Goal: Transaction & Acquisition: Purchase product/service

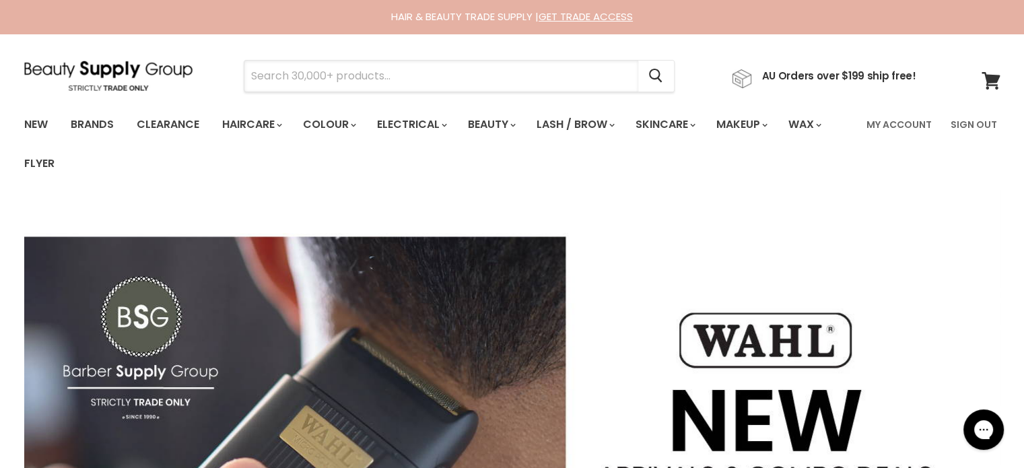
paste input "Davroe Smooth"
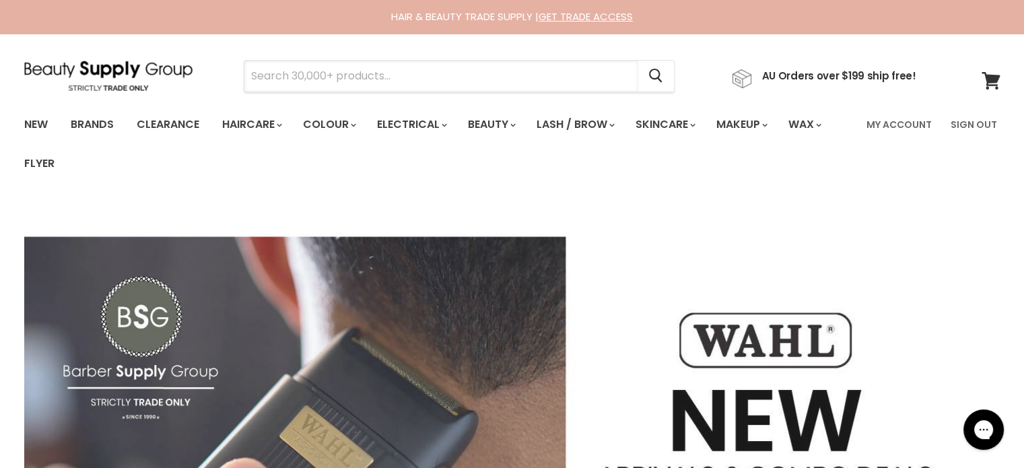
type input "Davroe Smooth"
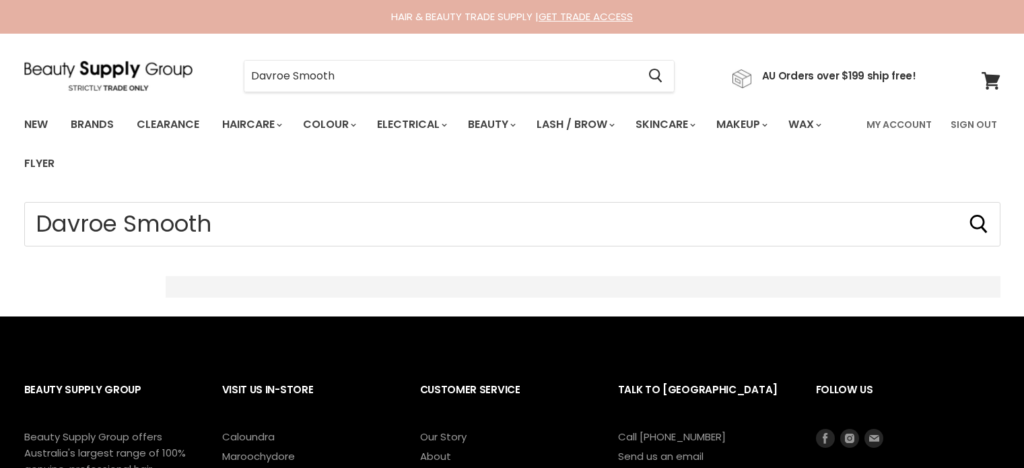
type input "Davroe Smooth"
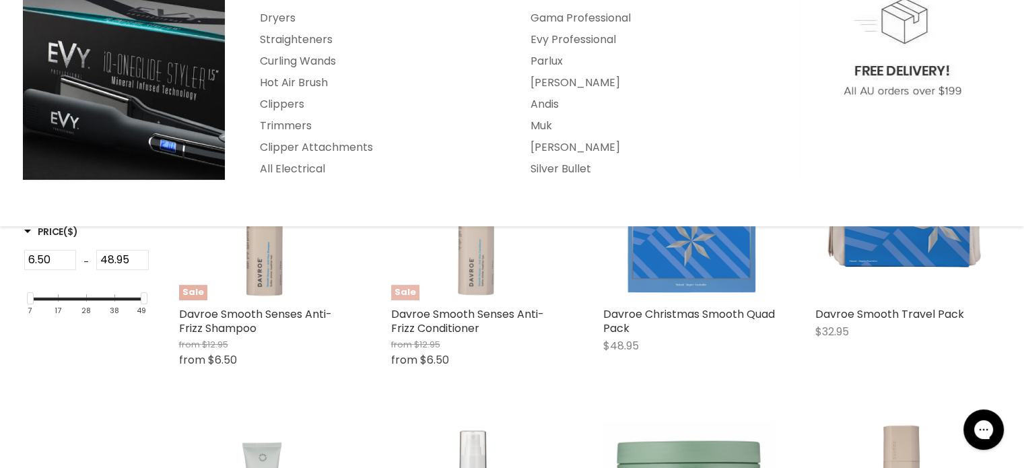
scroll to position [404, 0]
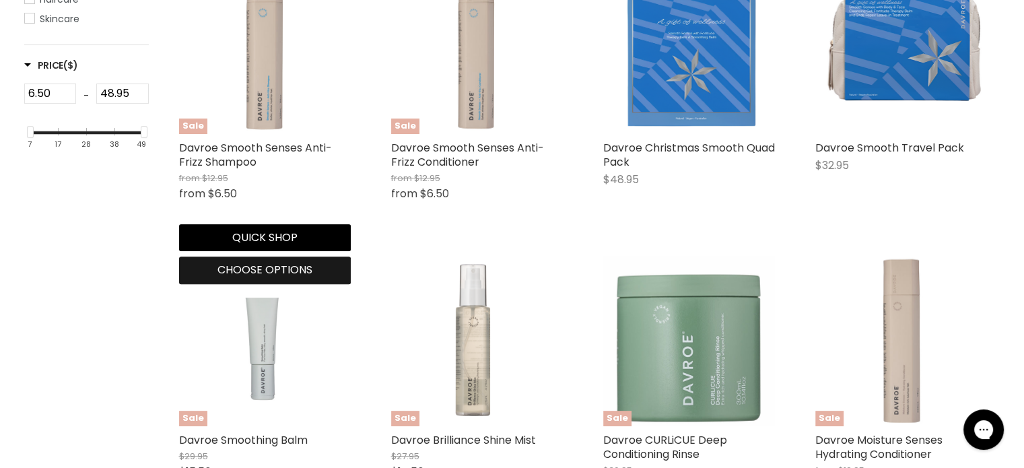
click at [226, 269] on span "Choose options" at bounding box center [264, 269] width 95 height 15
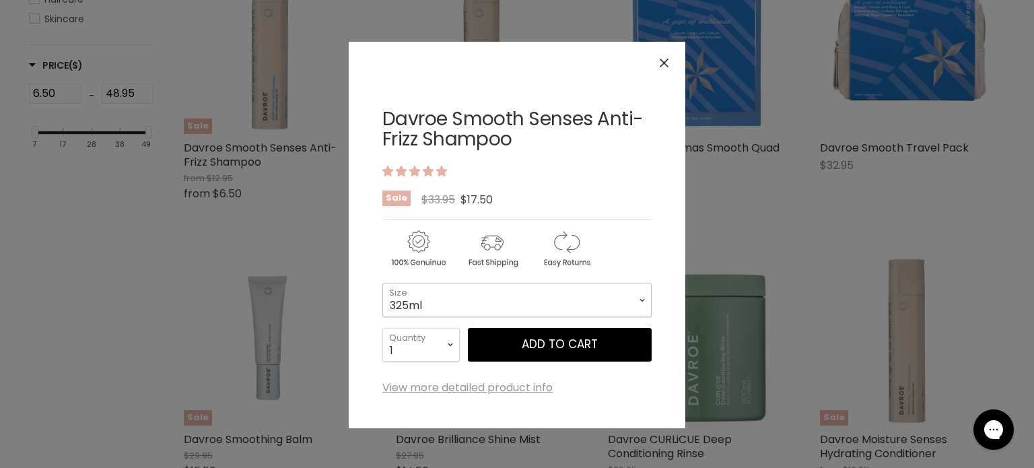
drag, startPoint x: 455, startPoint y: 300, endPoint x: 448, endPoint y: 312, distance: 13.3
click at [455, 301] on select "325ml 100ml 1 Litre" at bounding box center [516, 300] width 269 height 34
click at [382, 283] on select "325ml 100ml 1 Litre" at bounding box center [516, 300] width 269 height 34
select select "1 Litre"
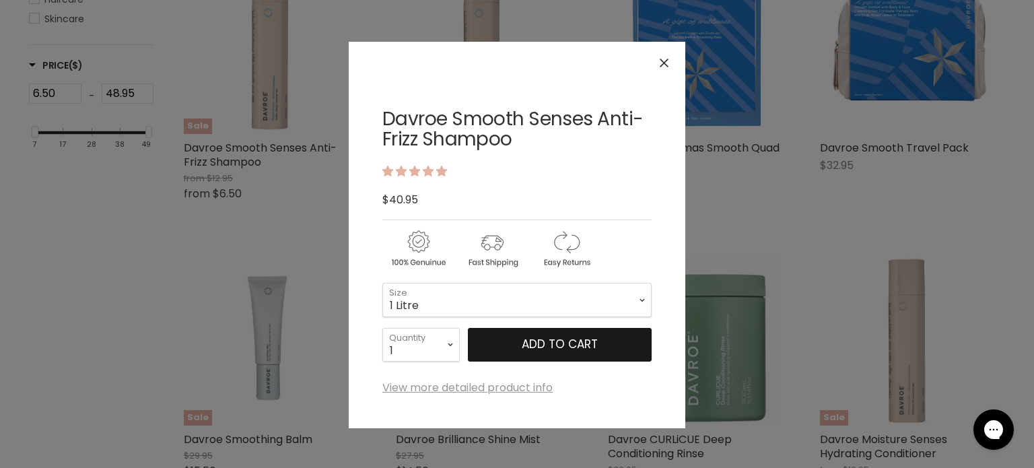
click at [525, 342] on button "Add to cart" at bounding box center [560, 345] width 184 height 34
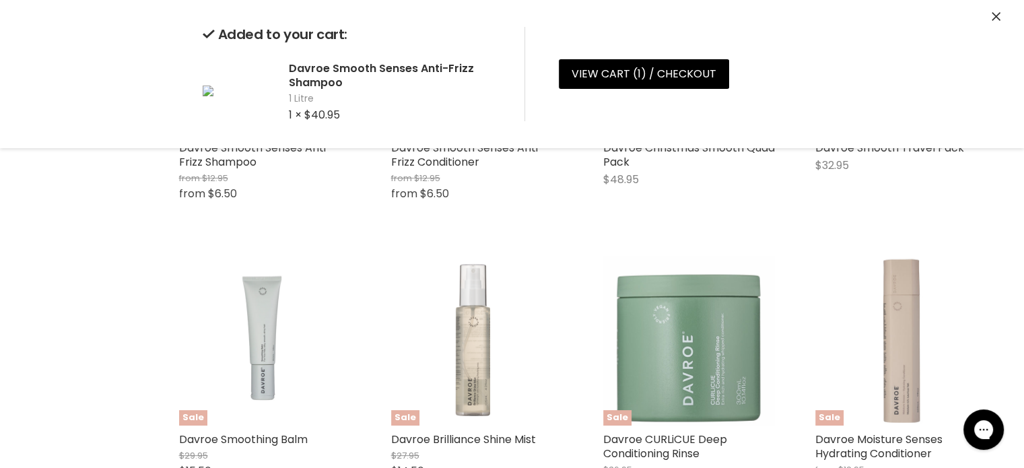
click at [993, 13] on icon "Close" at bounding box center [996, 16] width 9 height 9
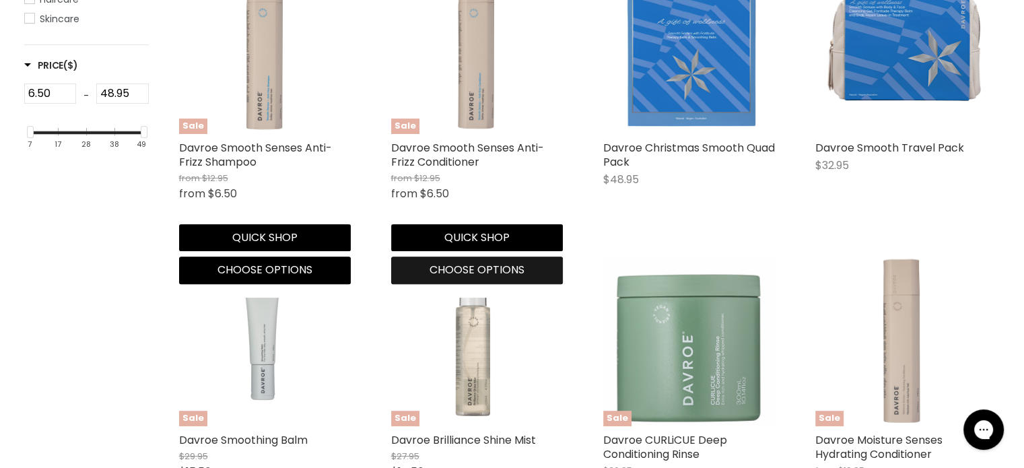
click at [462, 279] on button "Choose options" at bounding box center [477, 269] width 172 height 27
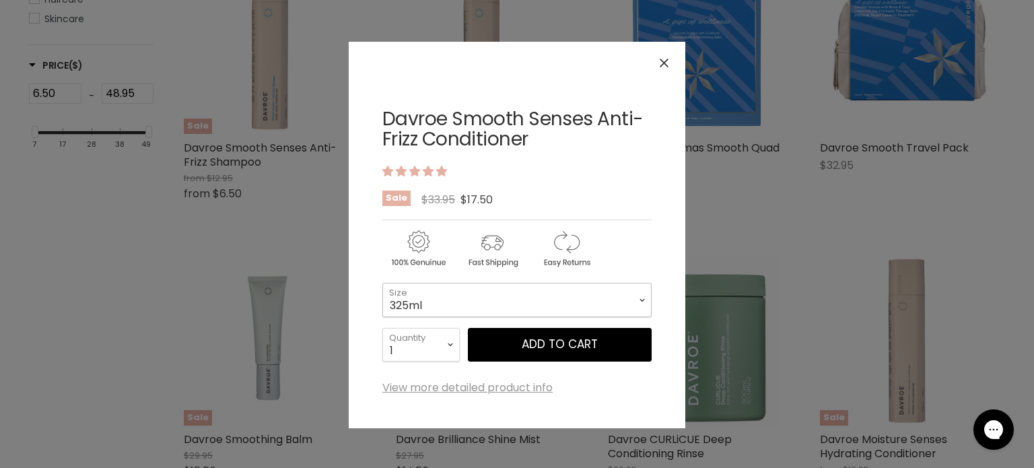
drag, startPoint x: 457, startPoint y: 294, endPoint x: 451, endPoint y: 311, distance: 18.5
click at [456, 297] on select "325ml 100ml 1 Litre" at bounding box center [516, 300] width 269 height 34
click at [382, 283] on select "325ml 100ml 1 Litre" at bounding box center [516, 300] width 269 height 34
select select "1 Litre"
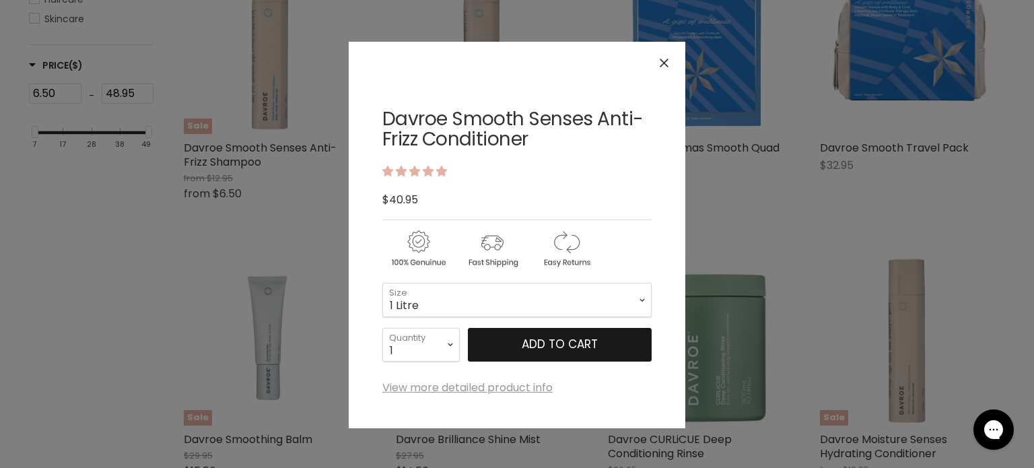
click at [540, 349] on button "Add to cart" at bounding box center [560, 345] width 184 height 34
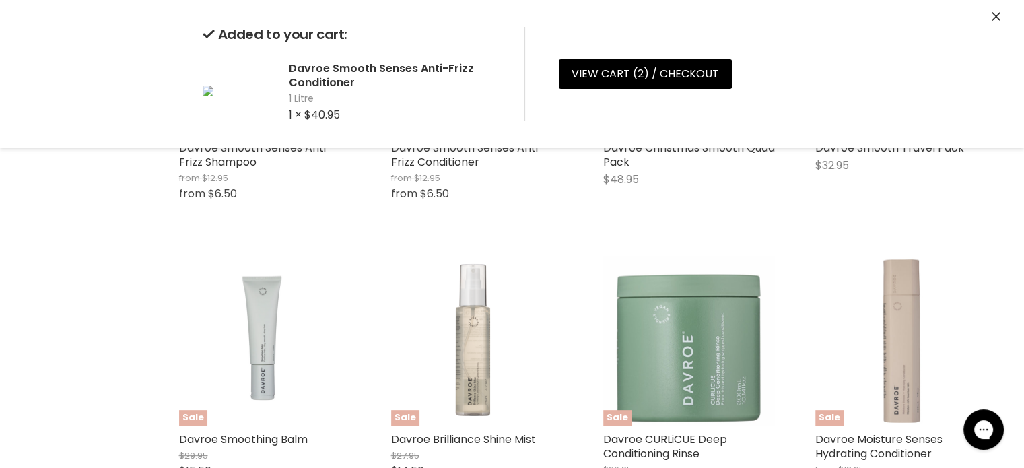
click at [996, 15] on icon "Close" at bounding box center [996, 16] width 9 height 9
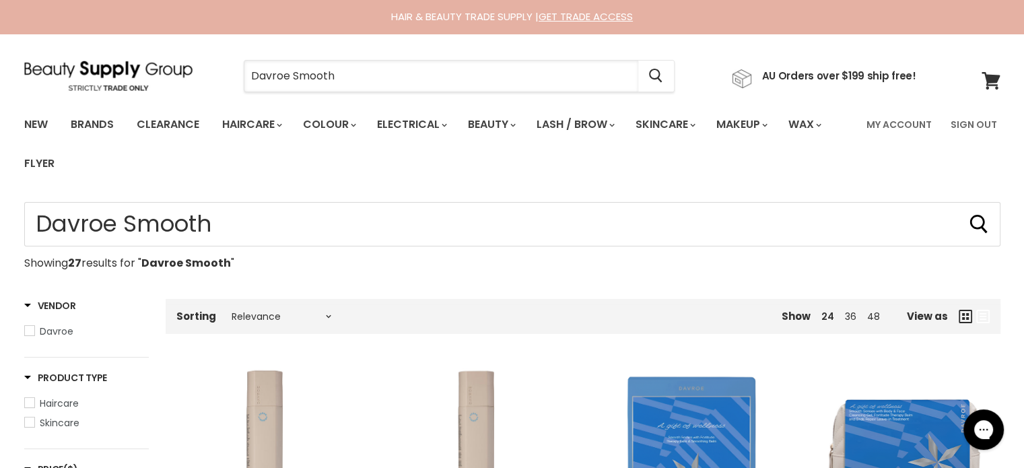
drag, startPoint x: 363, startPoint y: 69, endPoint x: 304, endPoint y: 88, distance: 61.3
click at [214, 88] on div "Davroe Smooth Cancel" at bounding box center [459, 76] width 500 height 31
paste input "Hi Lift Sea Salt Texture Spray"
type input "Hi Lift Sea Salt Texture Spray"
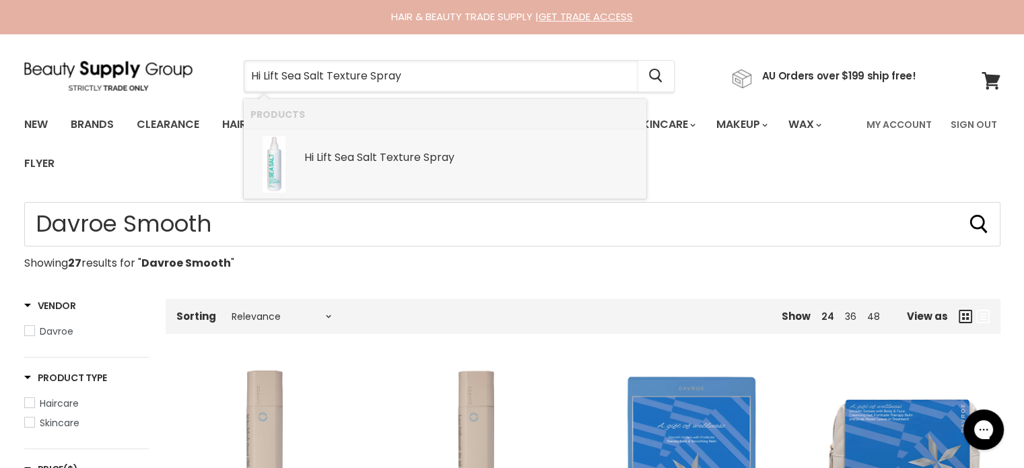
click at [365, 159] on b "Salt" at bounding box center [367, 156] width 20 height 15
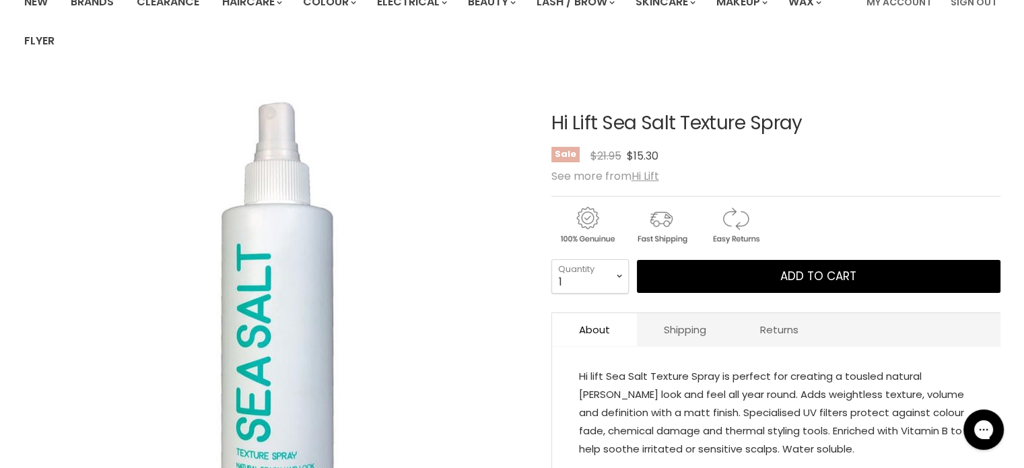
scroll to position [135, 0]
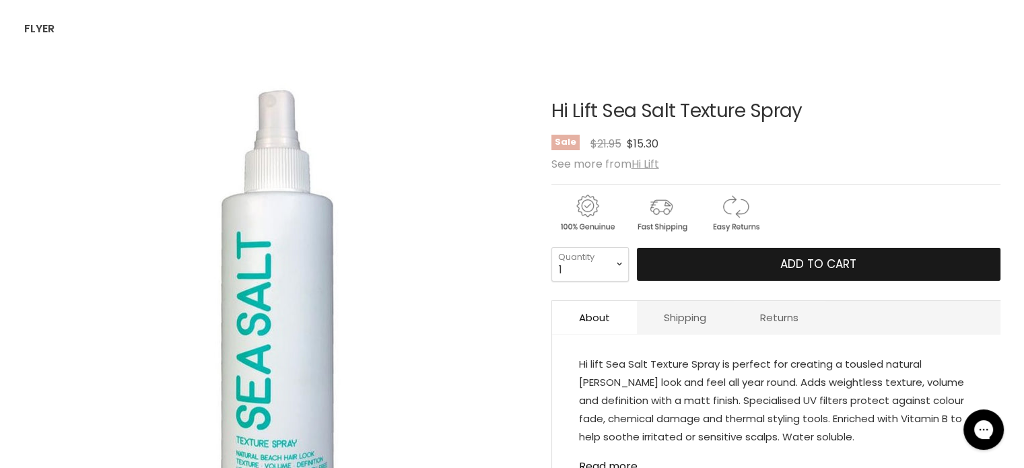
click at [761, 261] on button "Add to cart" at bounding box center [819, 265] width 364 height 34
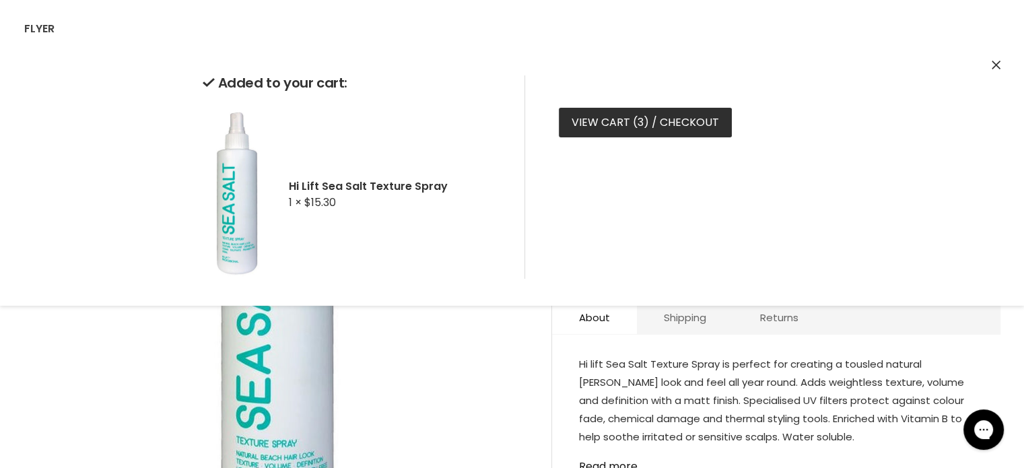
click at [600, 123] on link "View cart ( 3 ) / Checkout" at bounding box center [645, 123] width 173 height 30
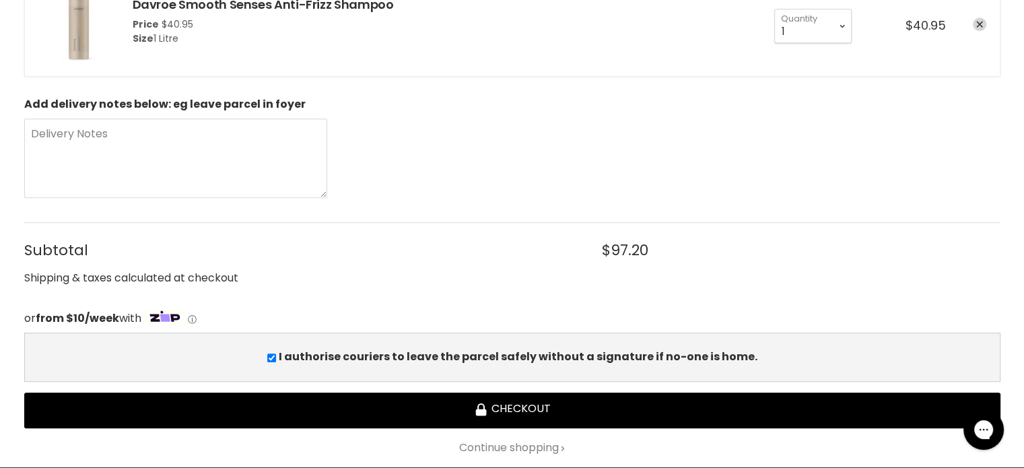
scroll to position [741, 0]
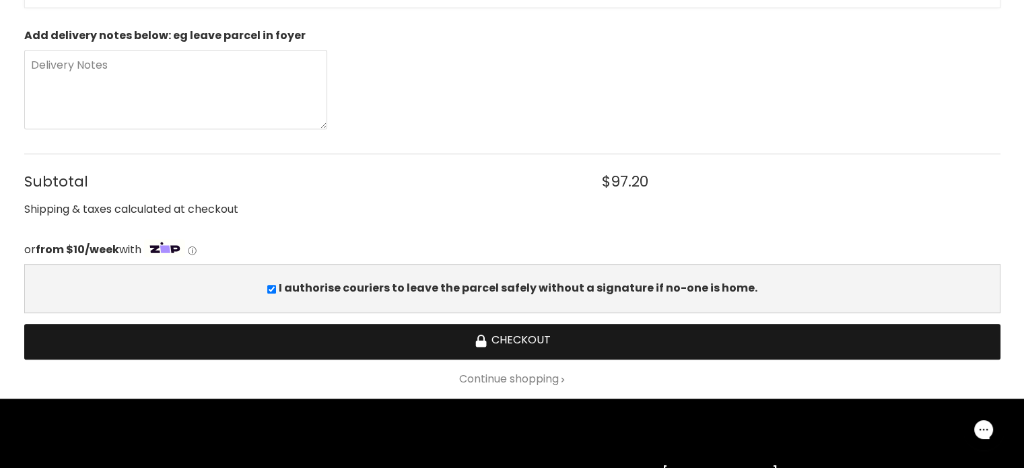
click at [524, 339] on button "Checkout" at bounding box center [512, 342] width 976 height 36
